Goal: Find contact information: Find contact information

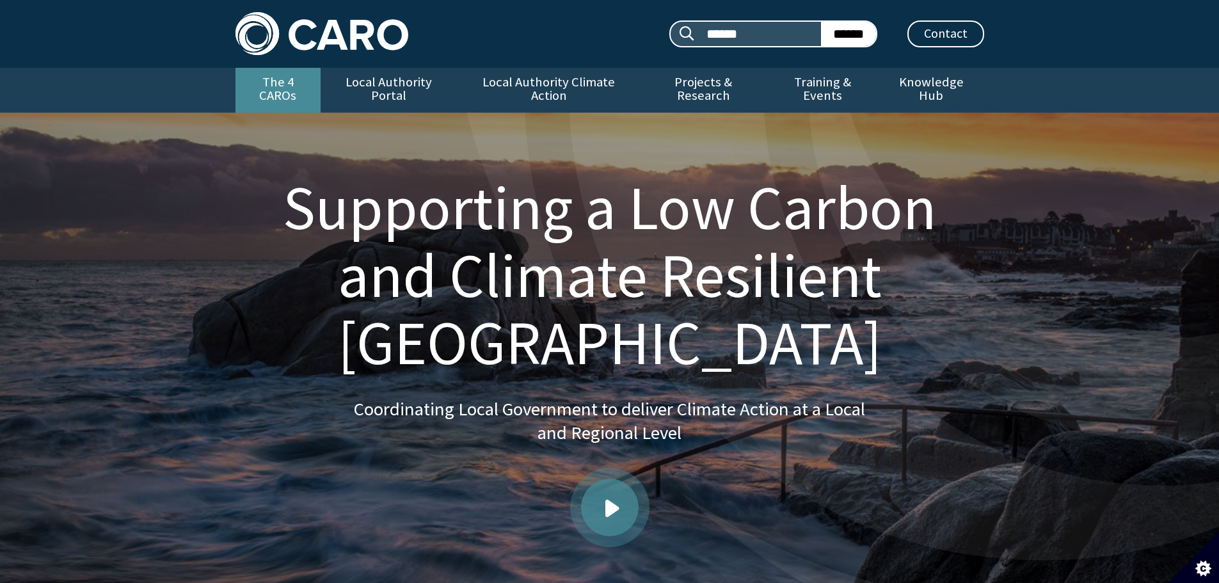
click at [265, 79] on link "The 4 CAROs" at bounding box center [277, 90] width 85 height 45
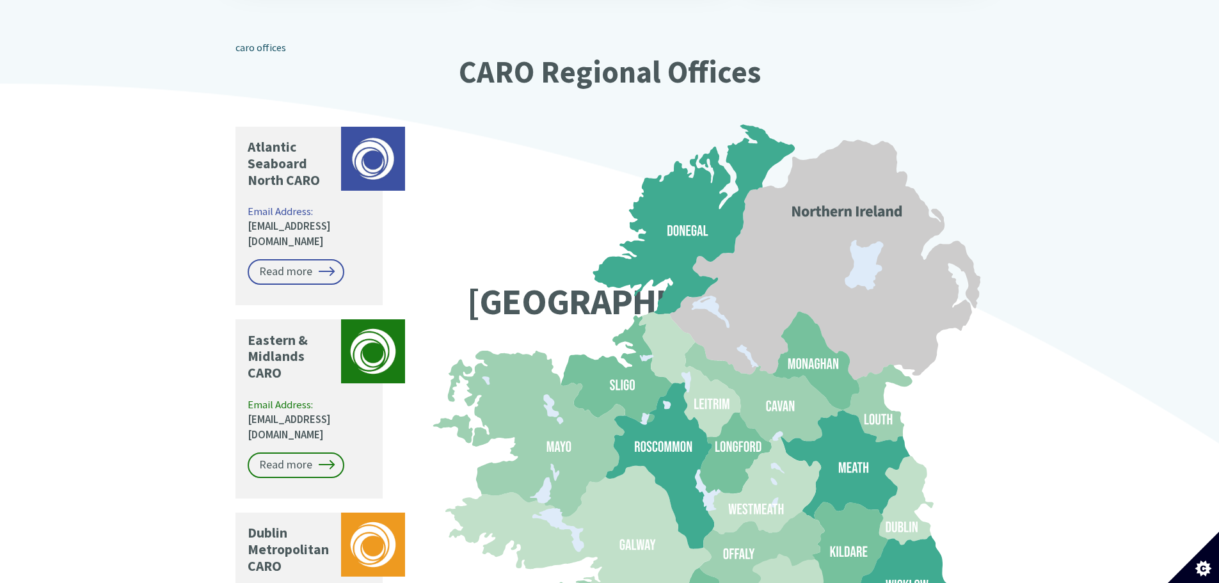
scroll to position [1024, 0]
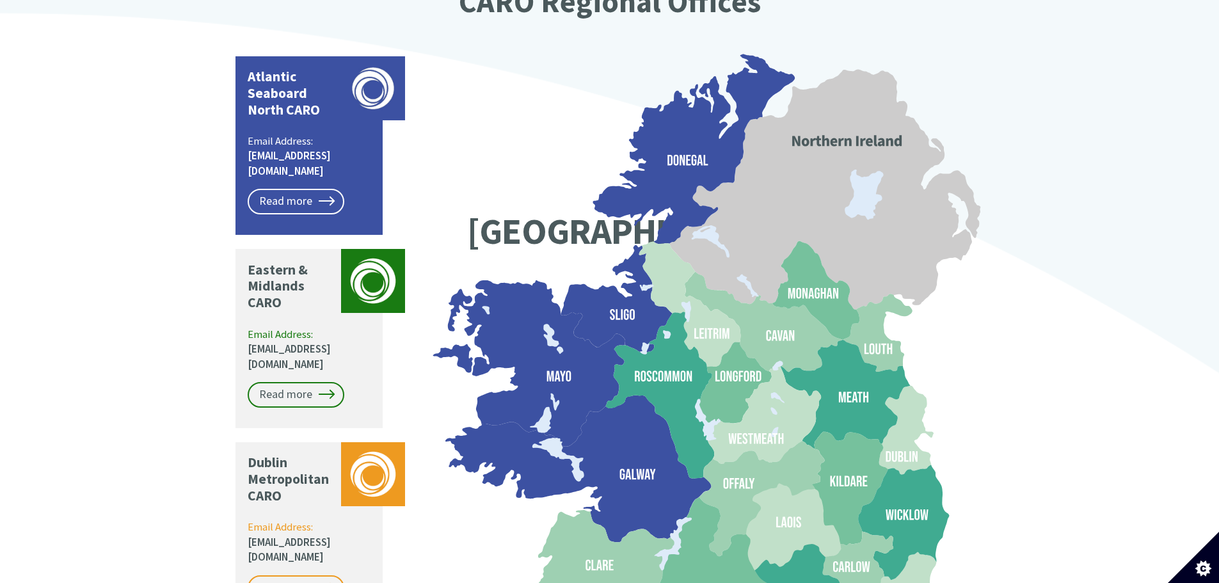
click at [527, 352] on icon at bounding box center [535, 363] width 177 height 166
click at [535, 300] on icon at bounding box center [535, 363] width 177 height 166
click at [297, 189] on link "Read more" at bounding box center [296, 202] width 97 height 26
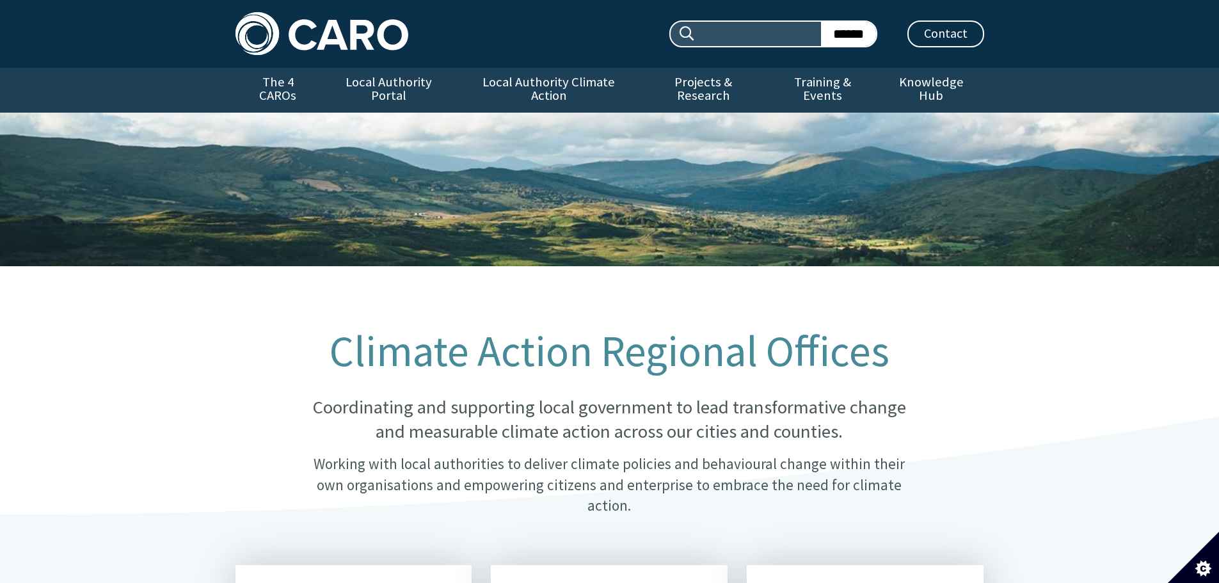
scroll to position [1034, 0]
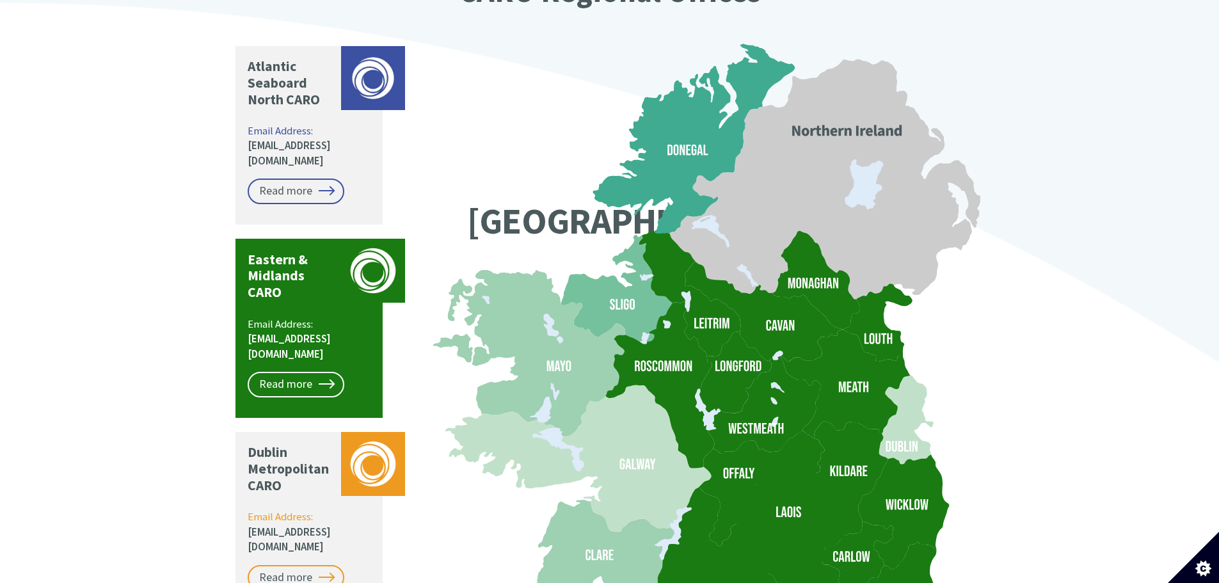
click at [331, 317] on p "Email Address: caro@kildarecoco.ie" at bounding box center [310, 339] width 125 height 45
click at [301, 372] on link "Read more" at bounding box center [296, 385] width 97 height 26
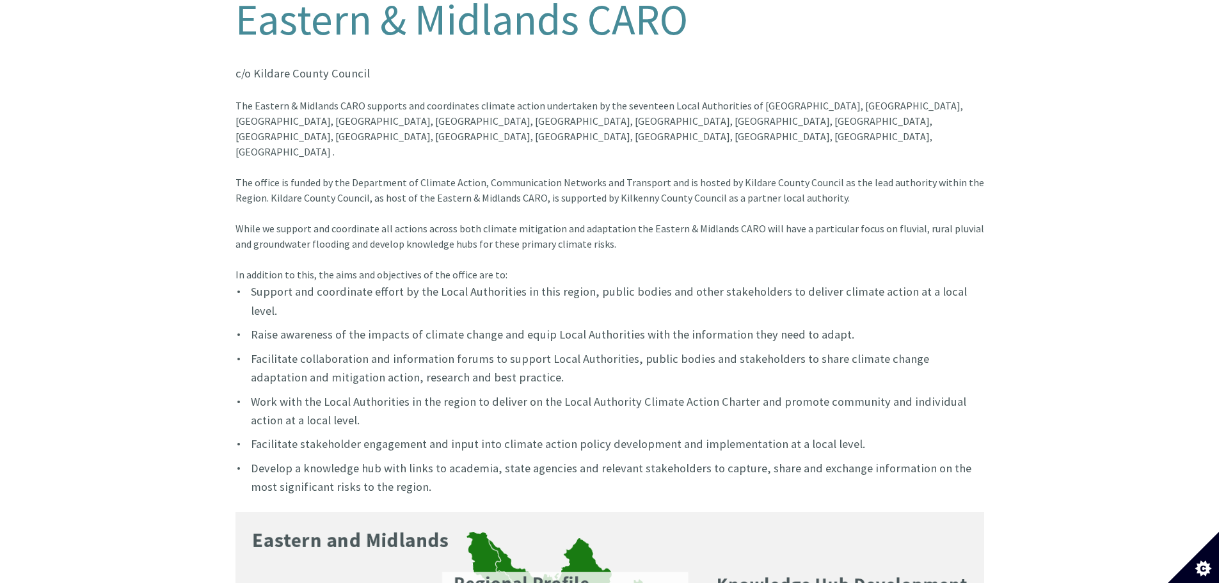
scroll to position [320, 0]
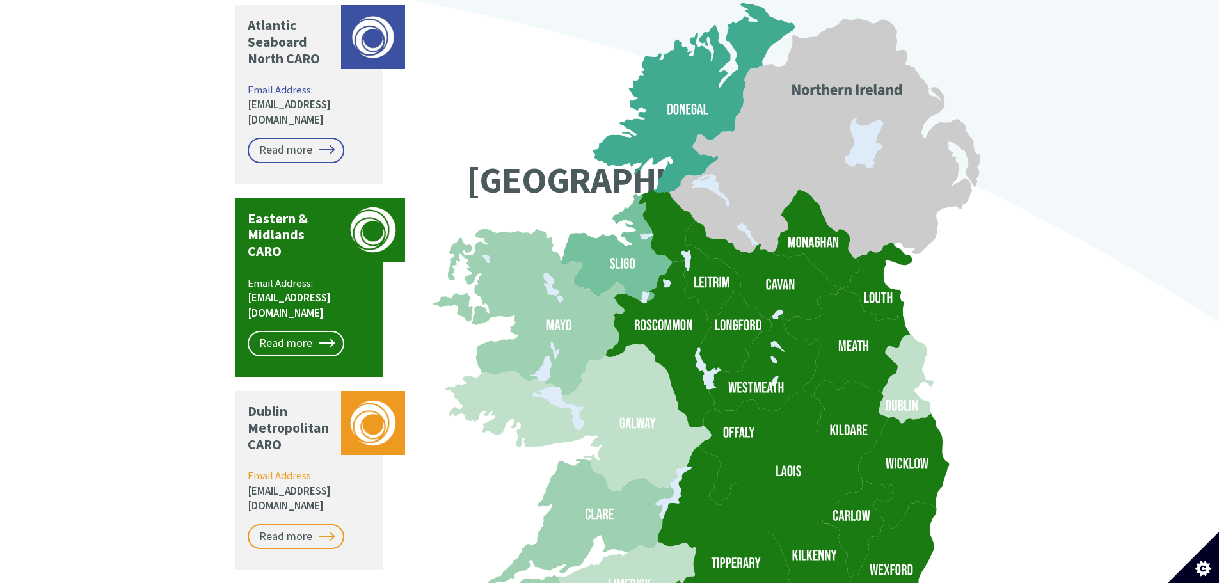
scroll to position [1098, 0]
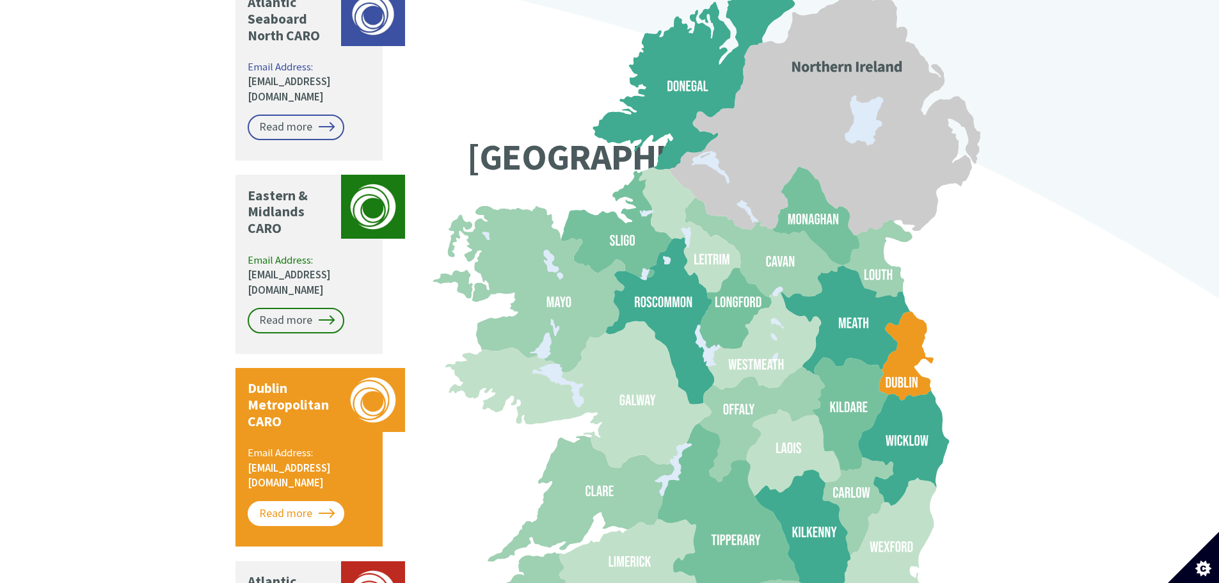
click at [294, 501] on link "Read more" at bounding box center [296, 514] width 97 height 26
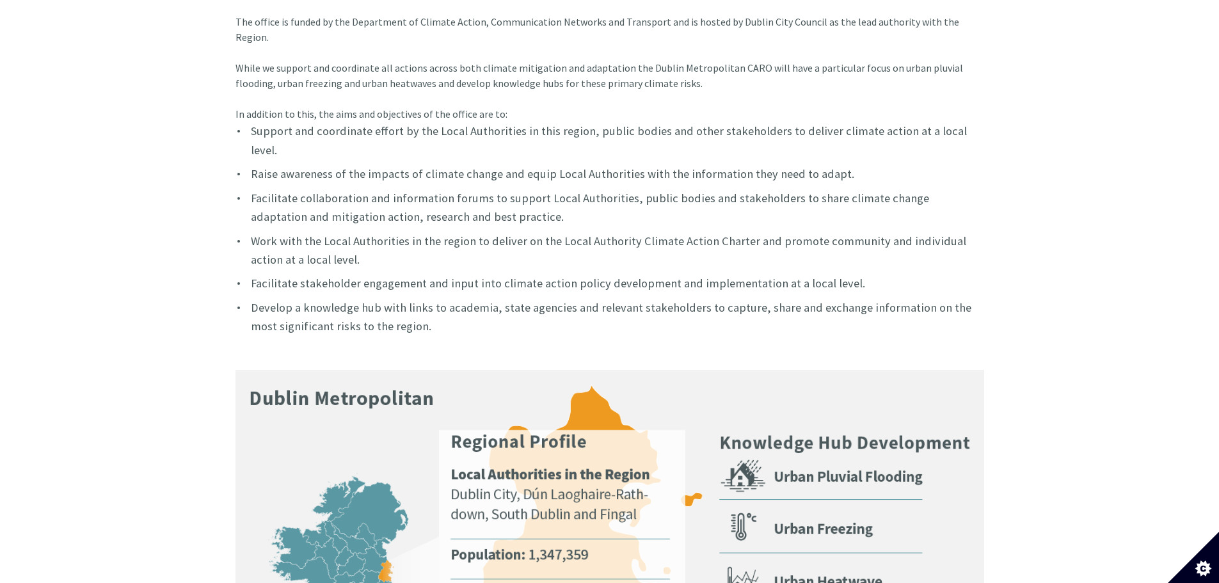
scroll to position [448, 0]
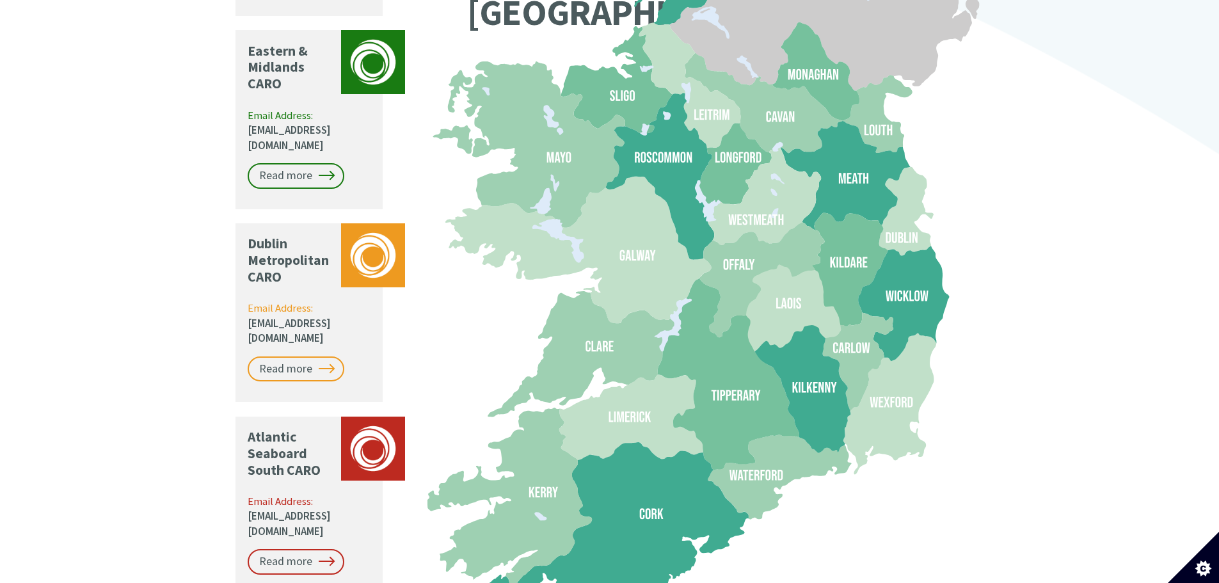
scroll to position [1365, 0]
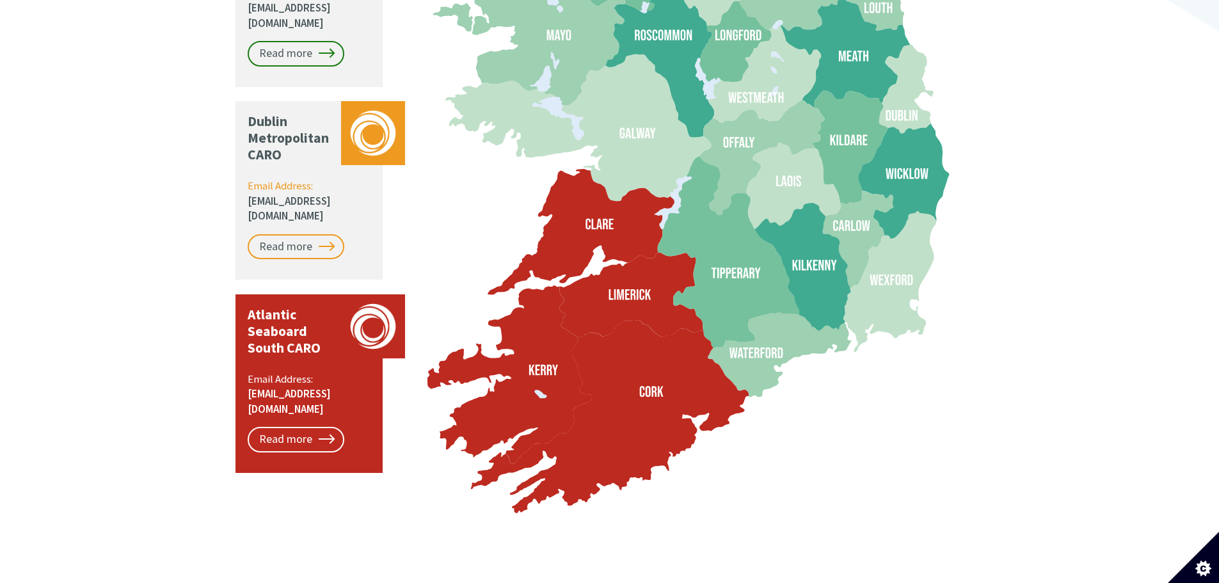
click at [290, 372] on p "Email Address: caro@corkcoco.ie" at bounding box center [310, 394] width 125 height 45
click at [321, 427] on link "Read more" at bounding box center [296, 440] width 97 height 26
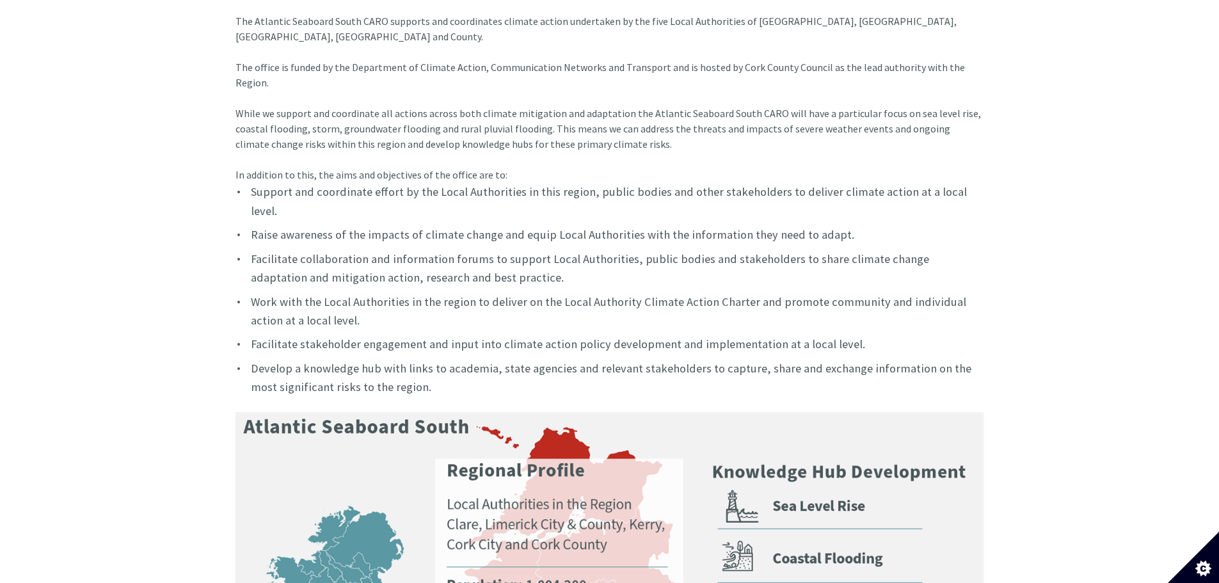
scroll to position [704, 0]
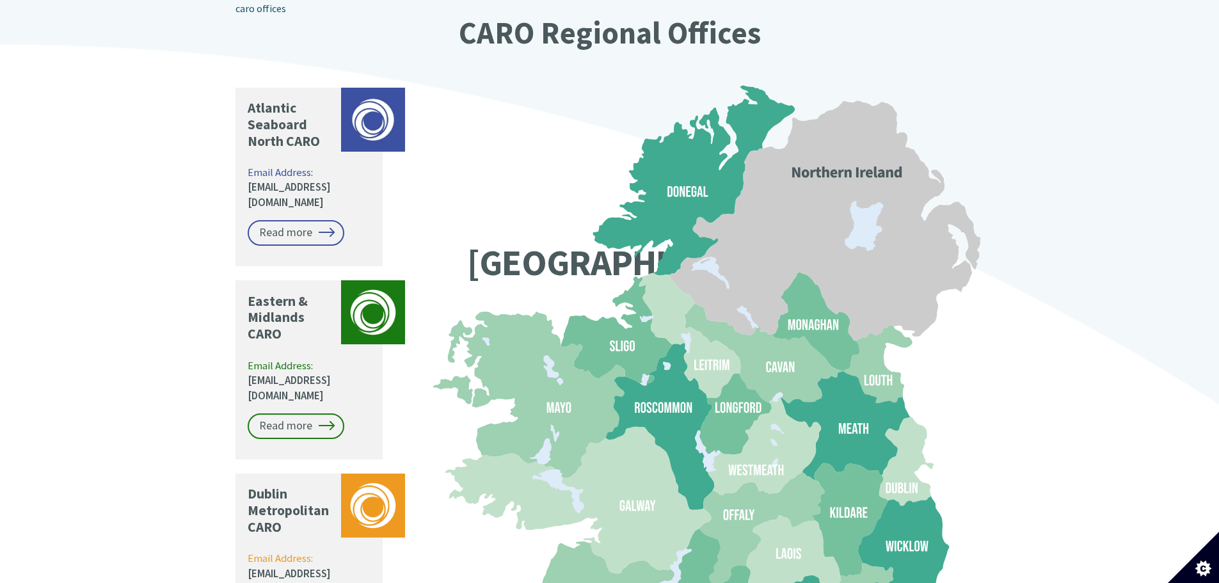
scroll to position [981, 0]
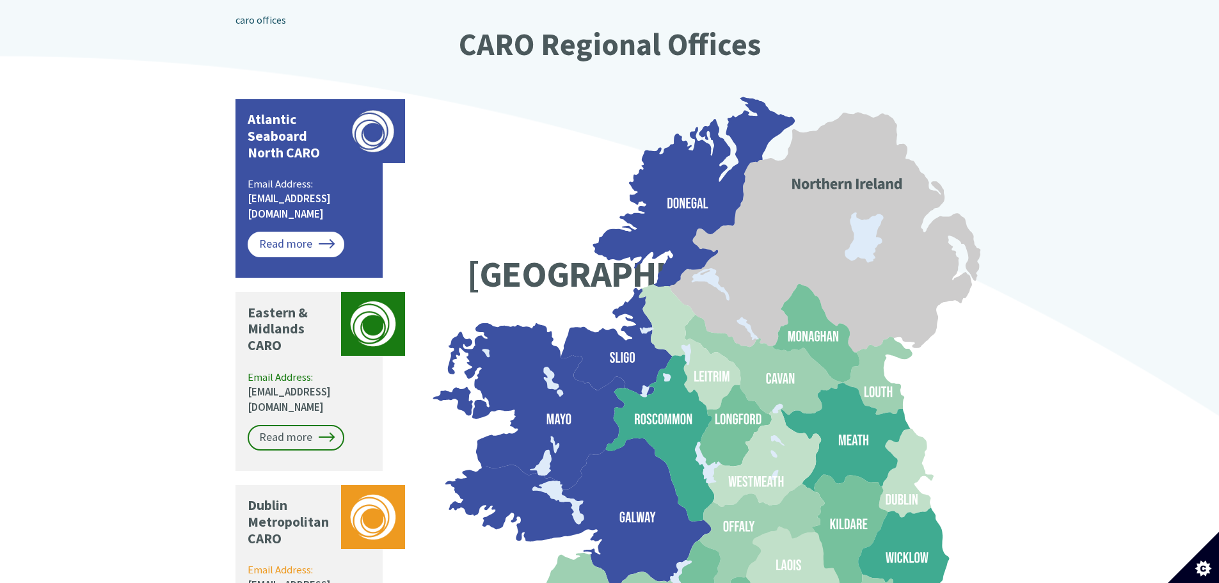
click at [303, 232] on link "Read more" at bounding box center [296, 245] width 97 height 26
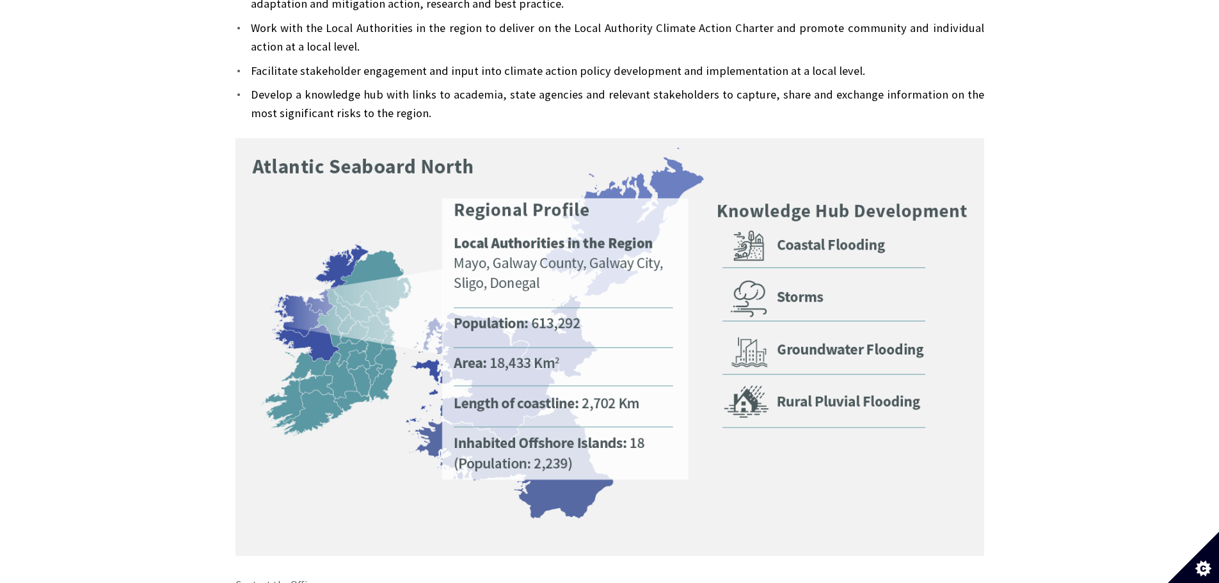
scroll to position [768, 0]
